Goal: Check status: Check status

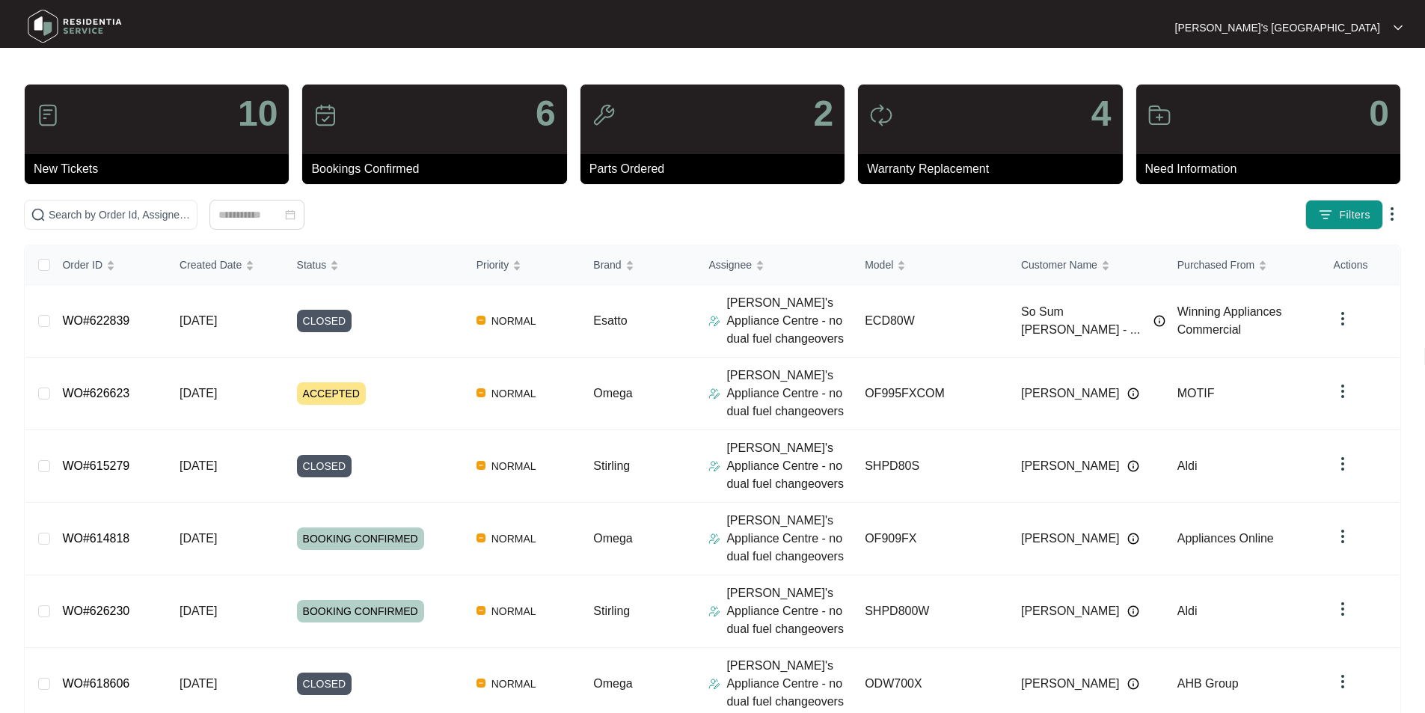
click at [167, 199] on div "10 New Tickets 6 Bookings Confirmed 2 Parts Ordered 4 Warranty Replacement 0 Ne…" at bounding box center [712, 572] width 1377 height 976
click at [175, 209] on input "text" at bounding box center [120, 214] width 142 height 16
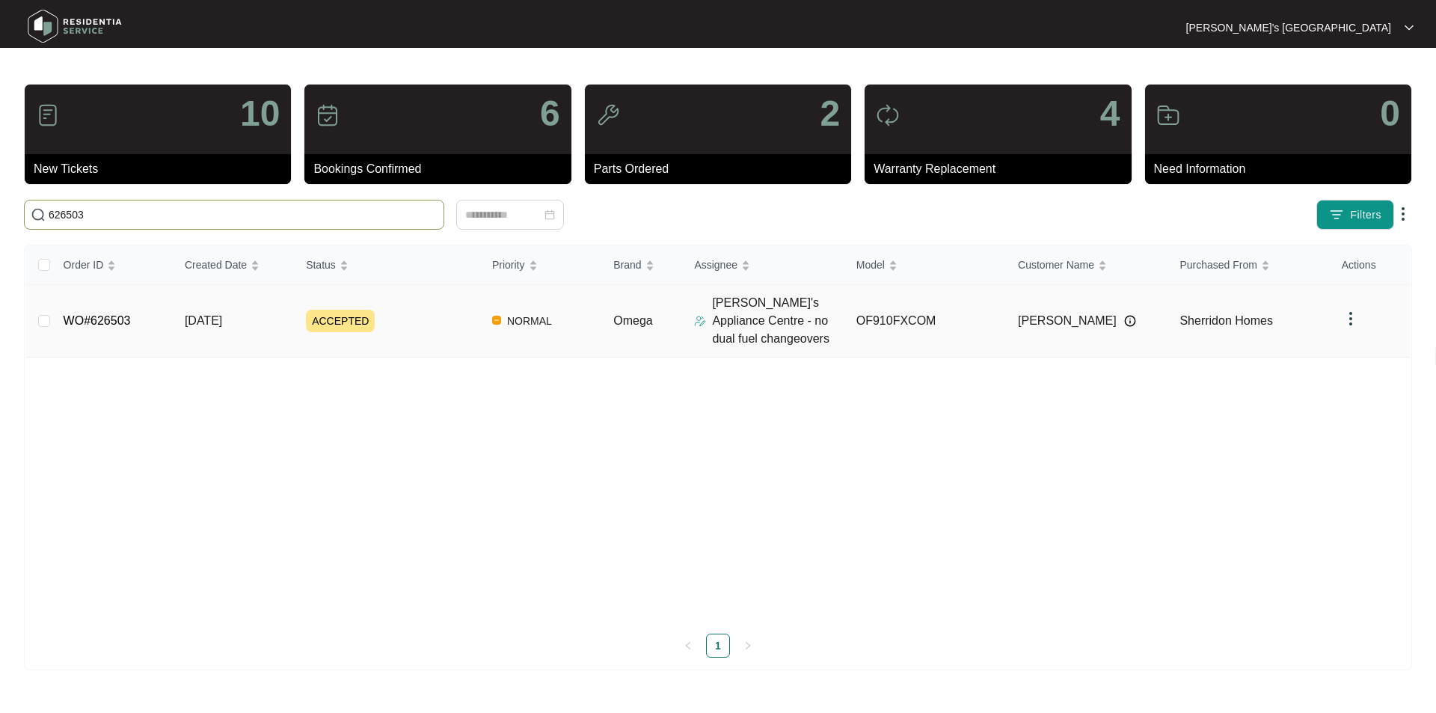
type input "626503"
click at [108, 317] on link "WO#626503" at bounding box center [97, 320] width 67 height 13
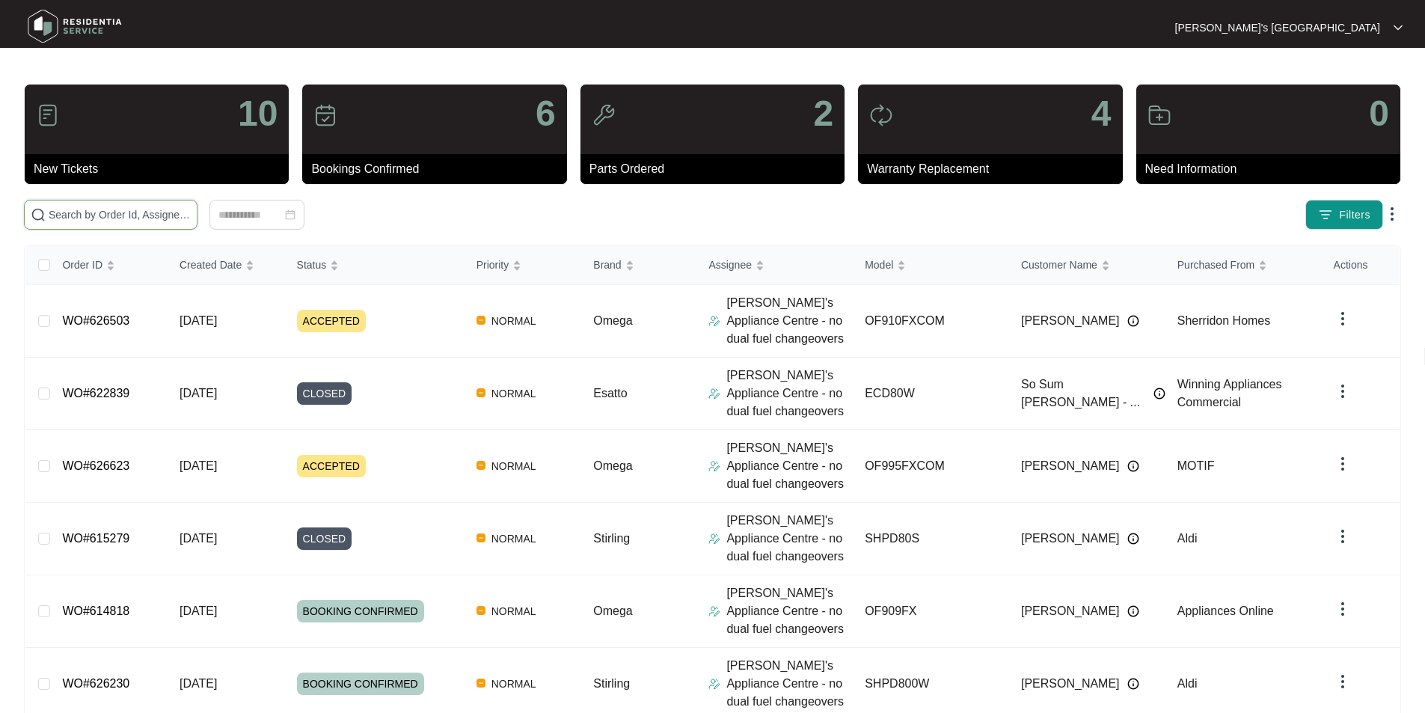
click at [164, 213] on input "text" at bounding box center [120, 214] width 142 height 16
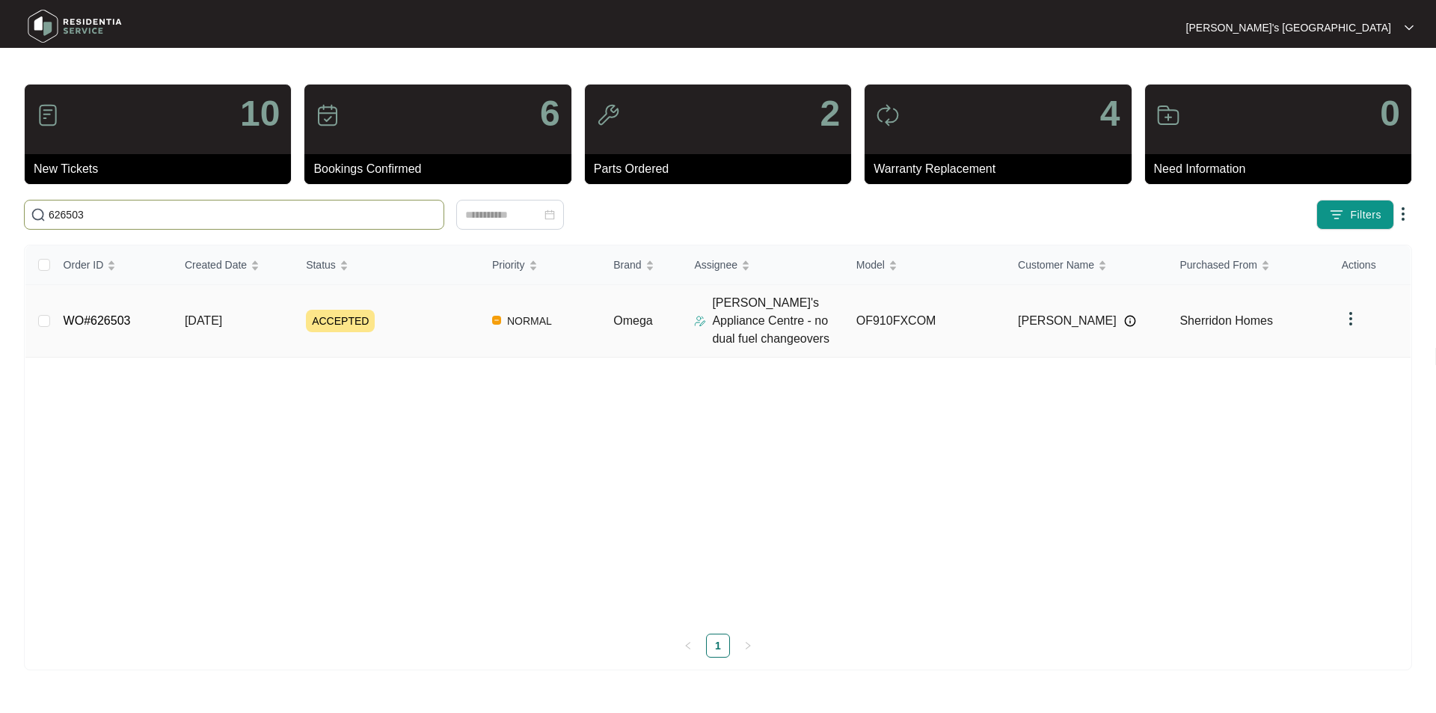
type input "626503"
click at [93, 318] on link "WO#626503" at bounding box center [97, 320] width 67 height 13
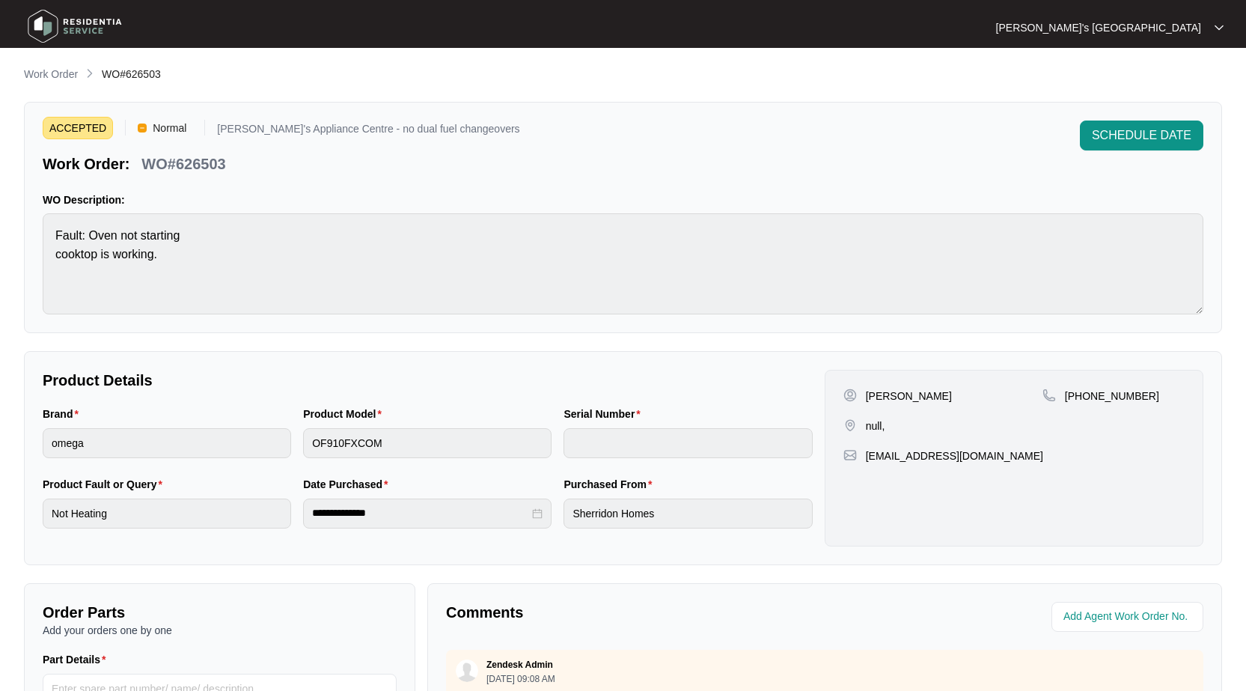
click at [907, 397] on p "[PERSON_NAME]" at bounding box center [909, 395] width 86 height 15
copy p "[PERSON_NAME]"
click at [1093, 394] on p "[PHONE_NUMBER]" at bounding box center [1112, 395] width 94 height 15
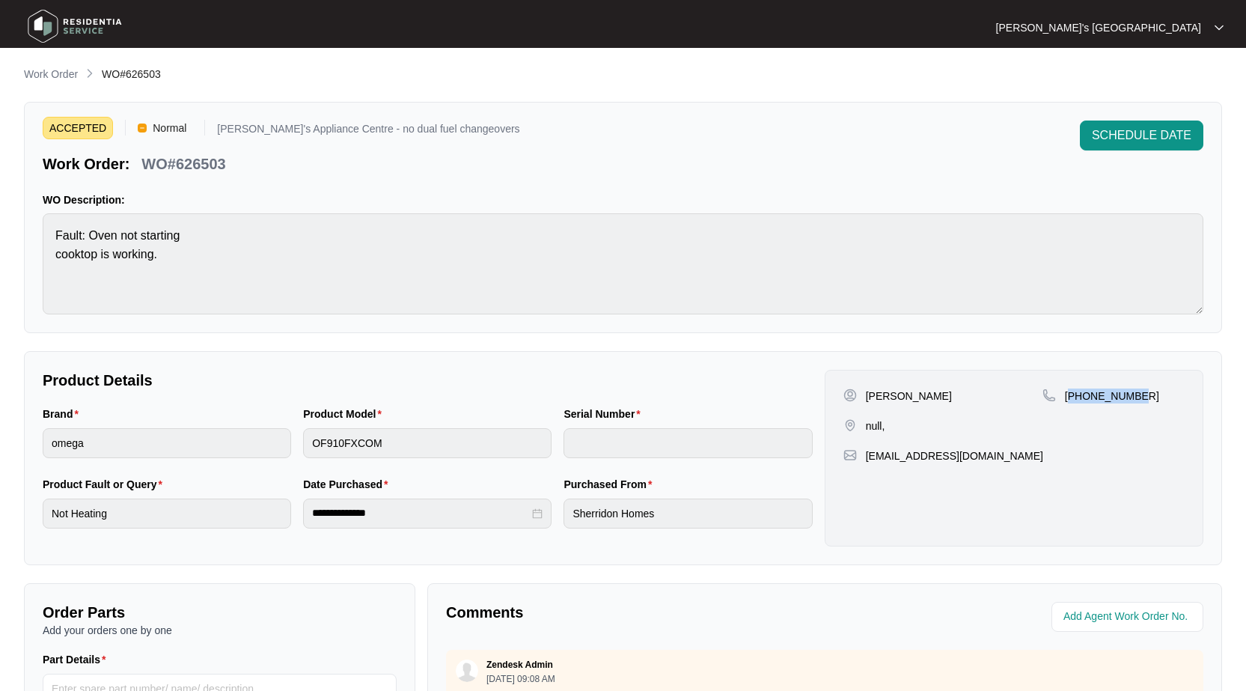
drag, startPoint x: 1093, startPoint y: 394, endPoint x: 1200, endPoint y: 353, distance: 114.6
click at [1094, 394] on p "[PHONE_NUMBER]" at bounding box center [1112, 395] width 94 height 15
copy p "61422105078"
click at [902, 399] on p "[PERSON_NAME]" at bounding box center [909, 395] width 86 height 15
click at [902, 396] on p "[PERSON_NAME]" at bounding box center [909, 395] width 86 height 15
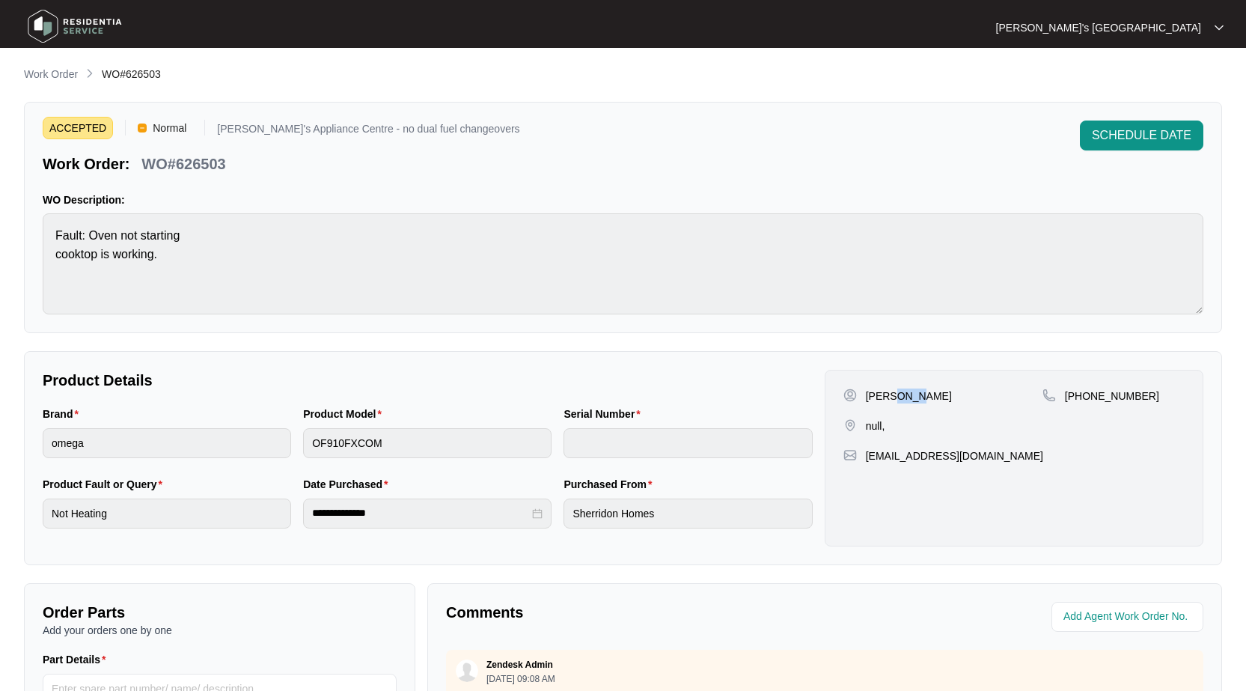
click at [902, 396] on p "[PERSON_NAME]" at bounding box center [909, 395] width 86 height 15
copy p "[PERSON_NAME]"
click at [201, 158] on p "WO#626503" at bounding box center [183, 163] width 84 height 21
copy p "626503"
